Goal: Task Accomplishment & Management: Manage account settings

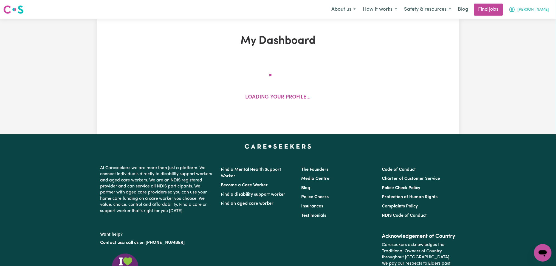
click at [540, 9] on span "[PERSON_NAME]" at bounding box center [533, 10] width 32 height 6
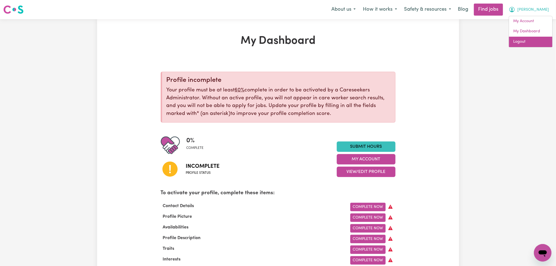
click at [536, 42] on link "Logout" at bounding box center [530, 42] width 43 height 10
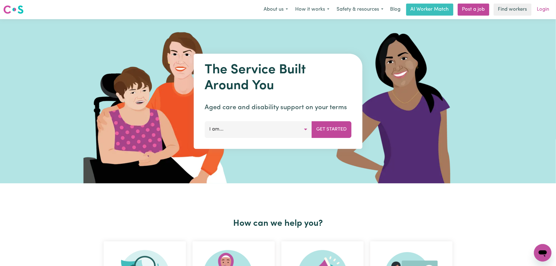
click at [540, 9] on link "Login" at bounding box center [542, 10] width 19 height 12
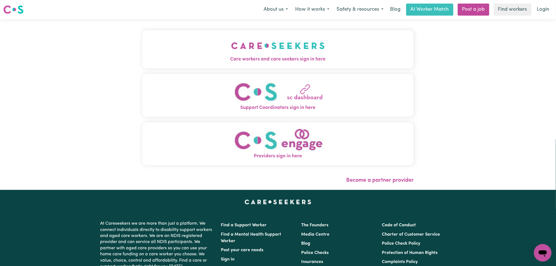
click at [231, 42] on img "Care workers and care seekers sign in here" at bounding box center [277, 46] width 93 height 20
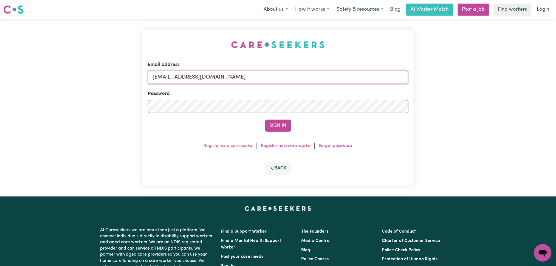
click at [232, 81] on input "[EMAIL_ADDRESS][DOMAIN_NAME]" at bounding box center [278, 77] width 260 height 13
drag, startPoint x: 182, startPoint y: 75, endPoint x: 314, endPoint y: 75, distance: 132.4
click at [314, 75] on input "Superuser~[EMAIL_ADDRESS][DOMAIN_NAME]" at bounding box center [278, 77] width 260 height 13
type input "[EMAIL_ADDRESS][PERSON_NAME][DOMAIN_NAME]"
click at [281, 125] on button "Sign In" at bounding box center [278, 126] width 26 height 12
